Goal: Check status: Check status

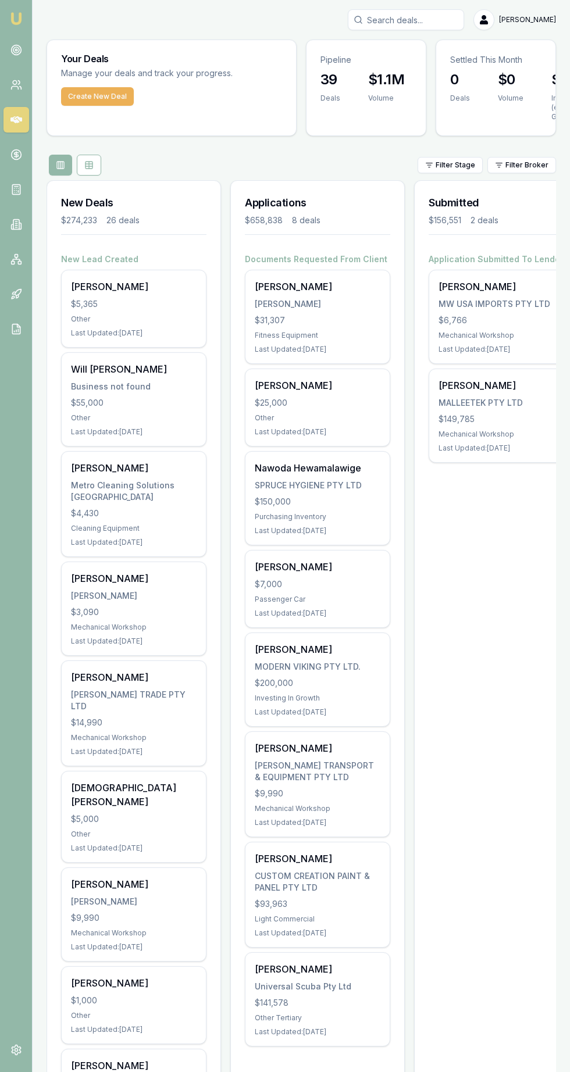
click at [16, 155] on icon at bounding box center [16, 155] width 0 height 6
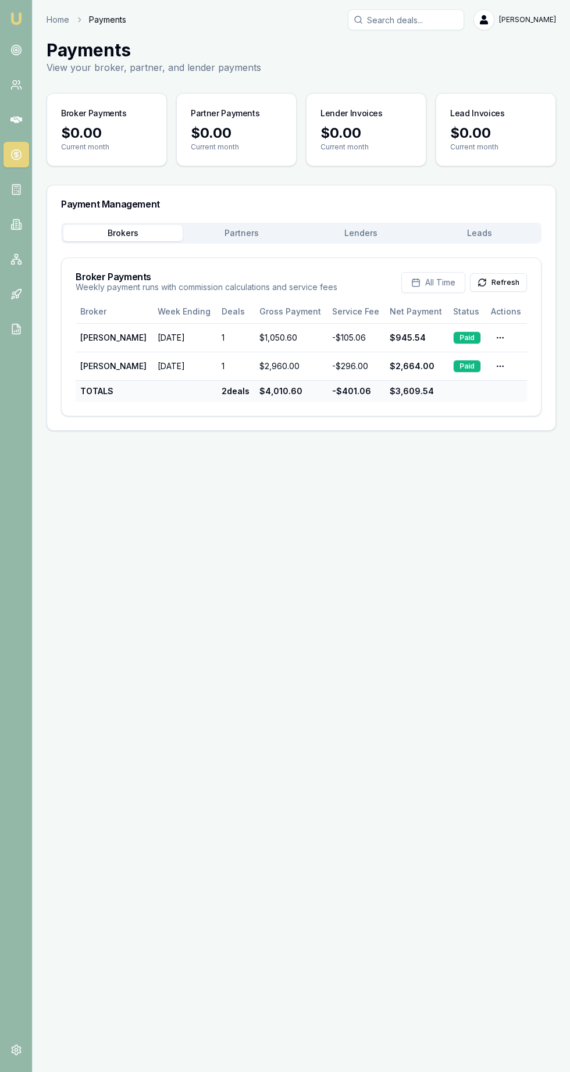
click at [351, 233] on button "Lenders" at bounding box center [360, 233] width 119 height 16
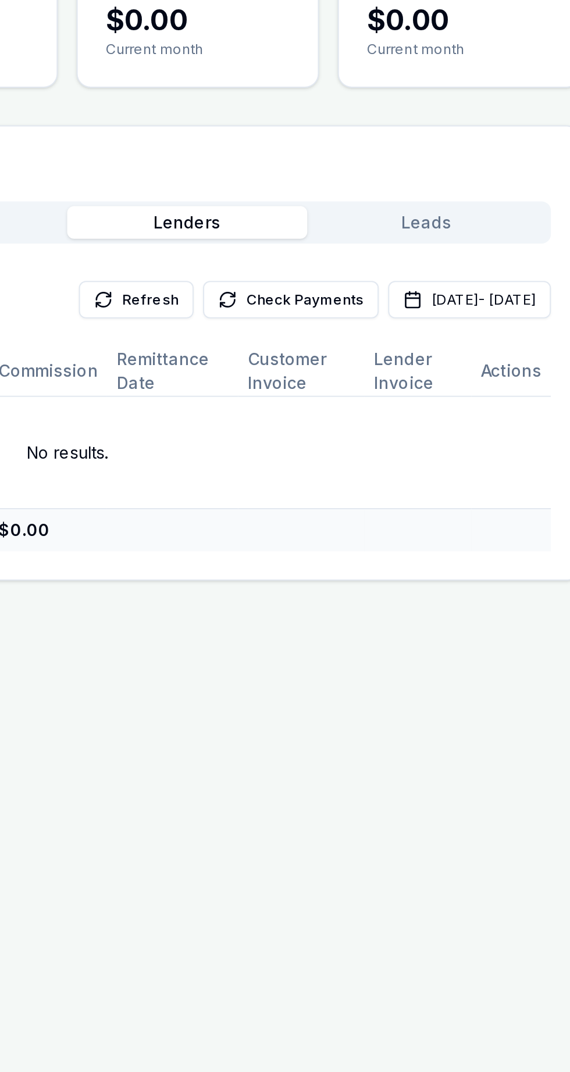
click at [506, 272] on button "[DATE] - [DATE]" at bounding box center [501, 271] width 81 height 19
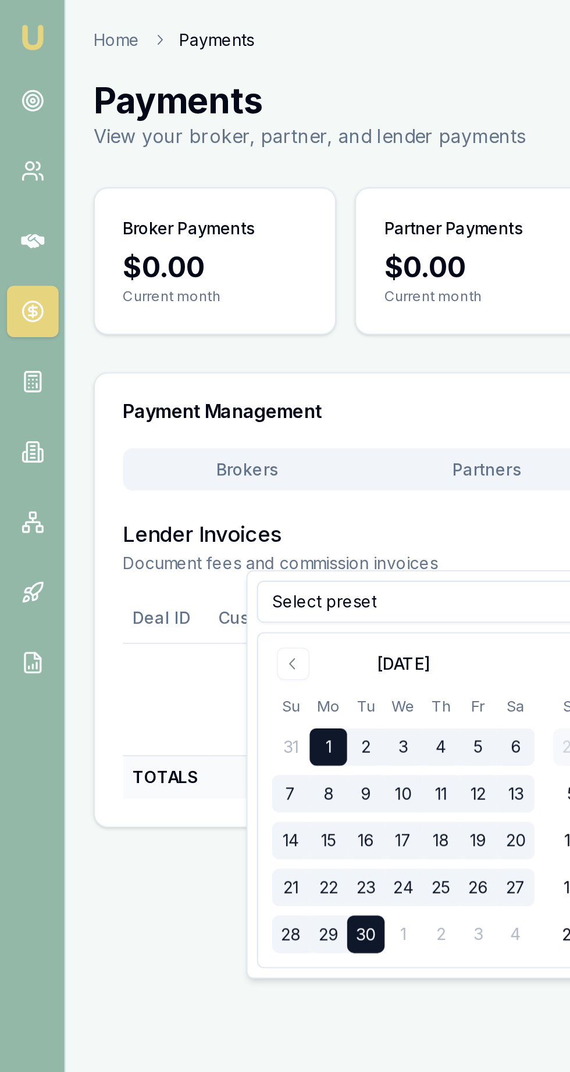
click at [145, 330] on icon "Go to previous month" at bounding box center [145, 329] width 9 height 9
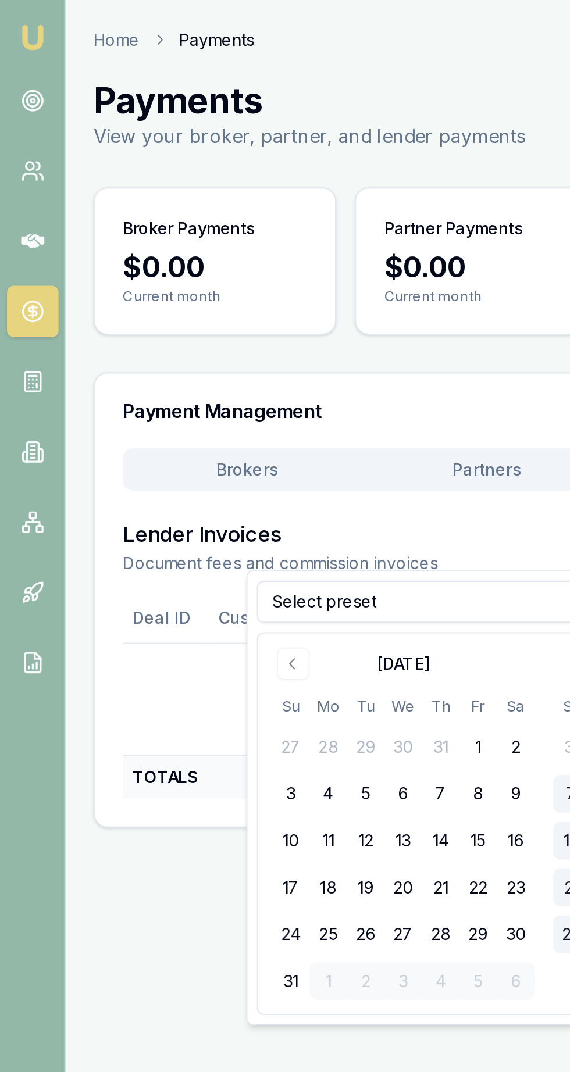
click at [144, 464] on button "24" at bounding box center [144, 464] width 19 height 19
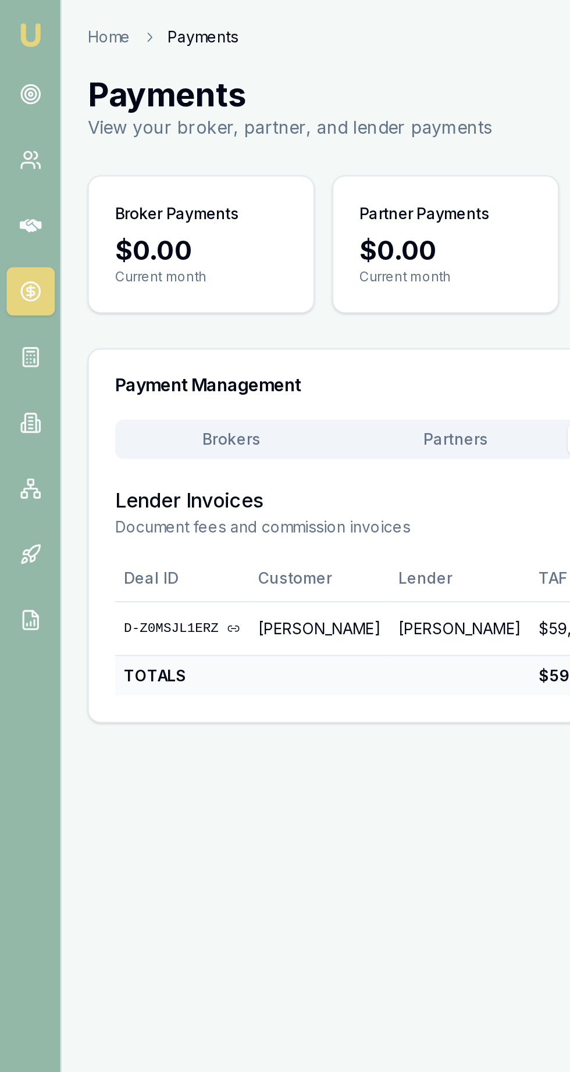
scroll to position [0, 1]
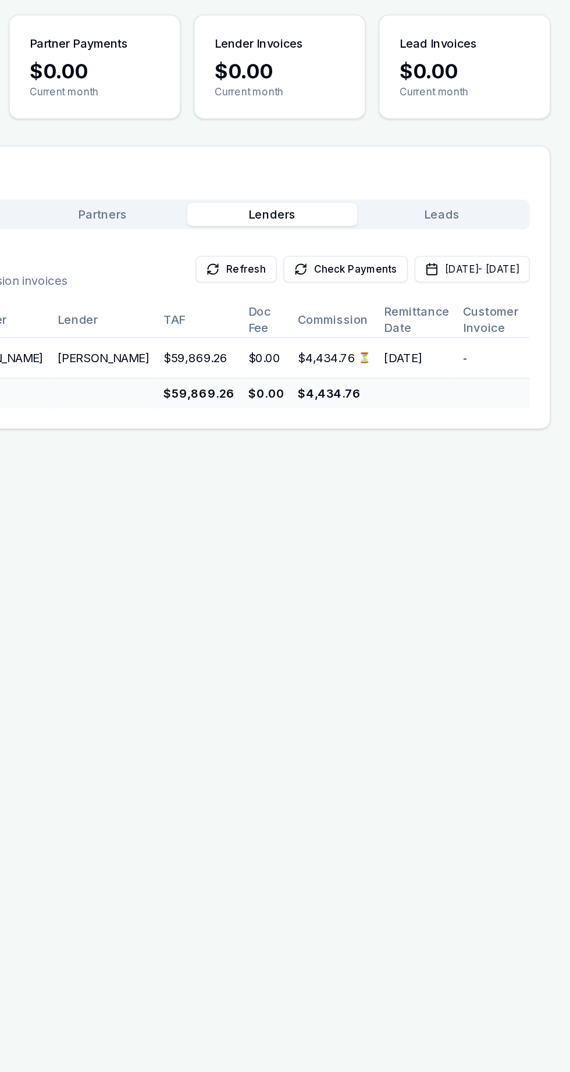
click at [369, 266] on button "Check Payments" at bounding box center [412, 271] width 87 height 19
click at [315, 272] on icon at bounding box center [319, 271] width 9 height 9
